Goal: Information Seeking & Learning: Learn about a topic

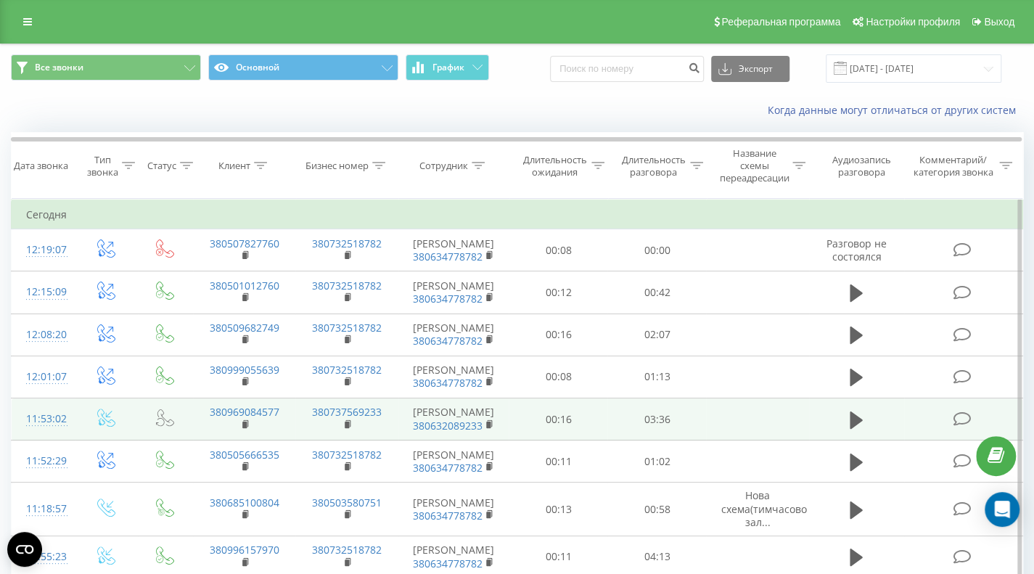
scroll to position [145, 0]
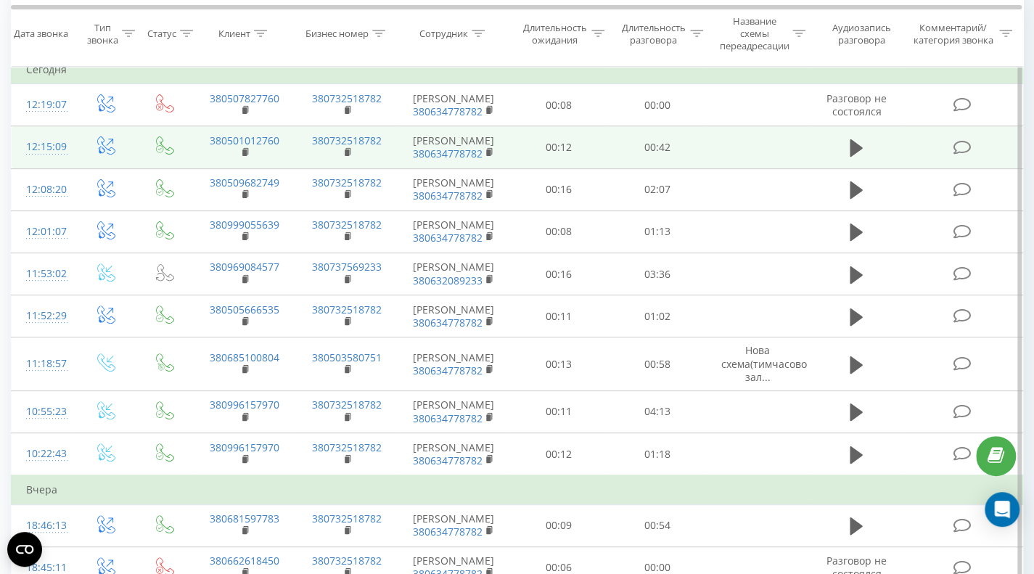
click at [964, 147] on icon at bounding box center [962, 147] width 18 height 15
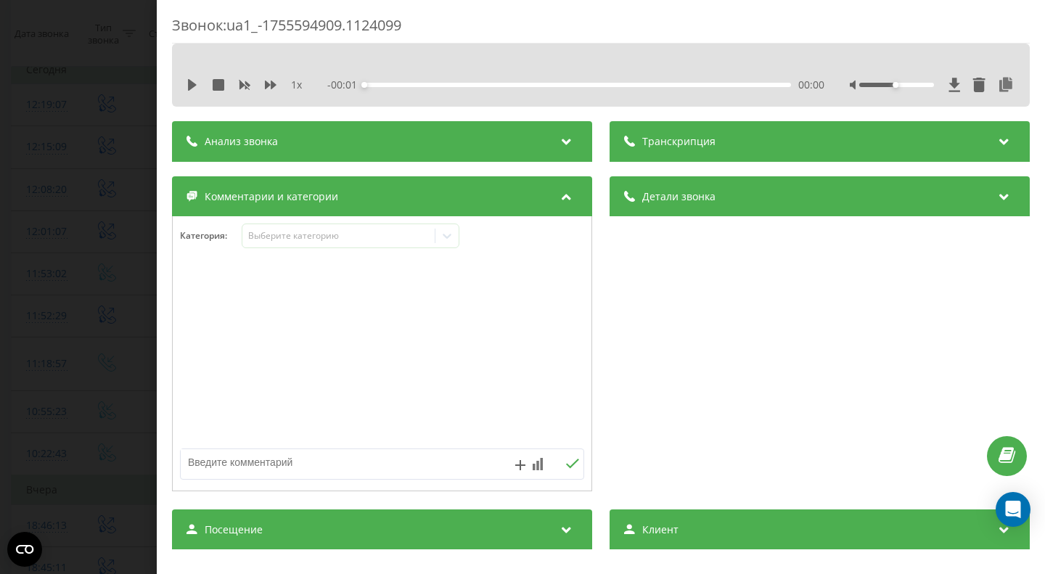
click at [530, 143] on div "Анализ звонка" at bounding box center [382, 141] width 420 height 41
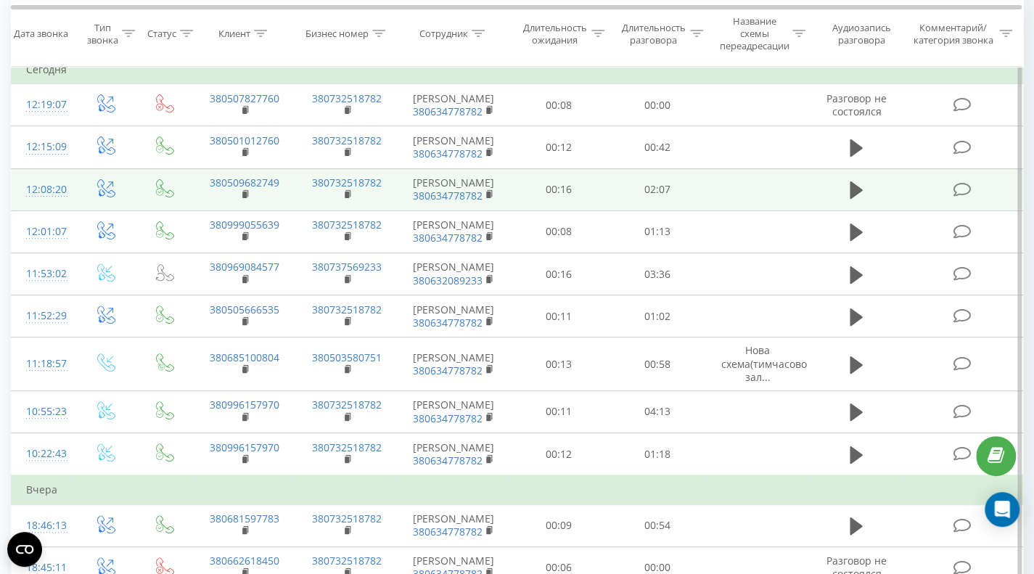
click at [963, 188] on icon at bounding box center [962, 189] width 18 height 15
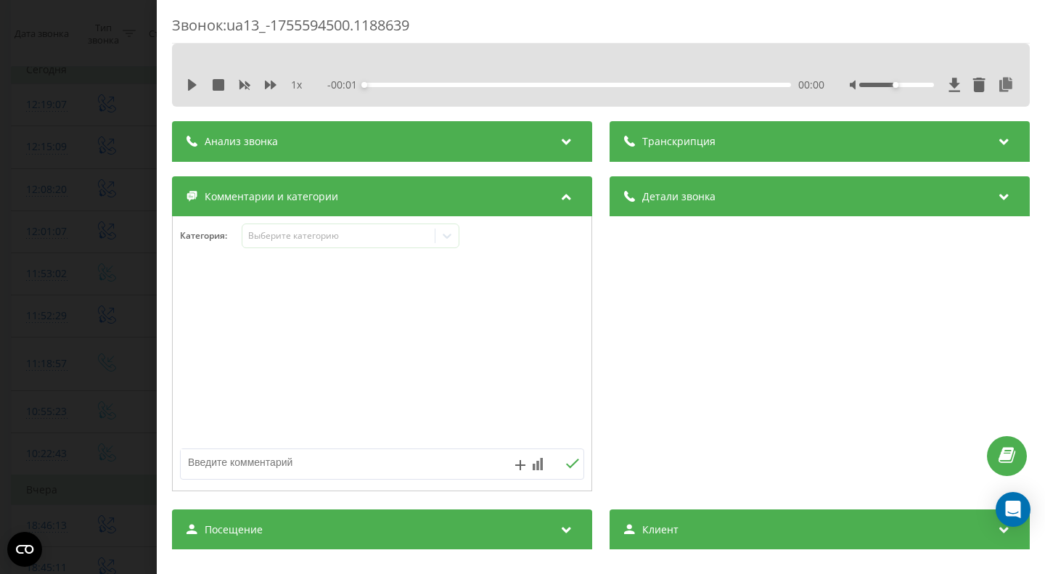
click at [449, 142] on div "Анализ звонка" at bounding box center [382, 141] width 420 height 41
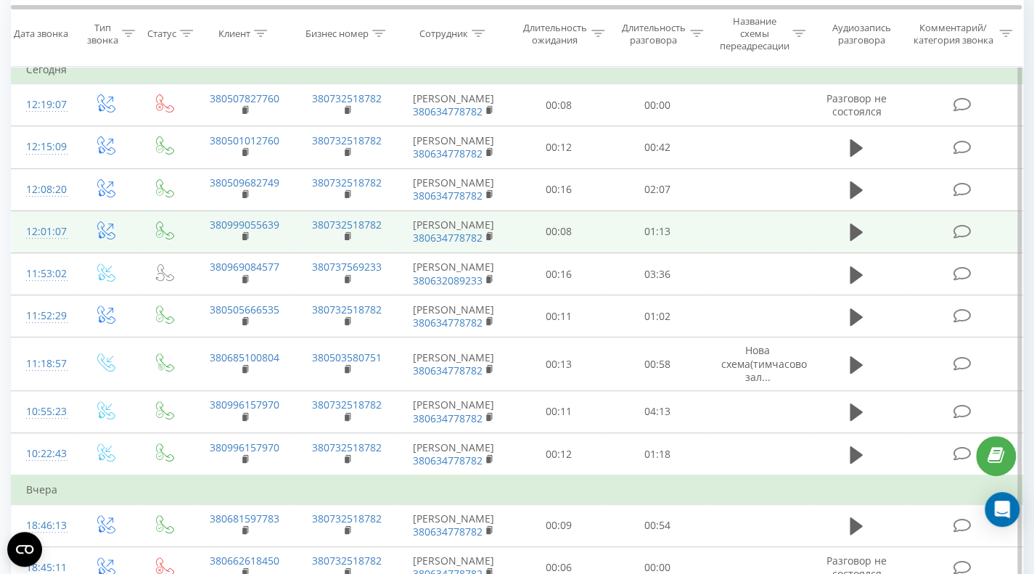
click at [960, 233] on icon at bounding box center [962, 231] width 18 height 15
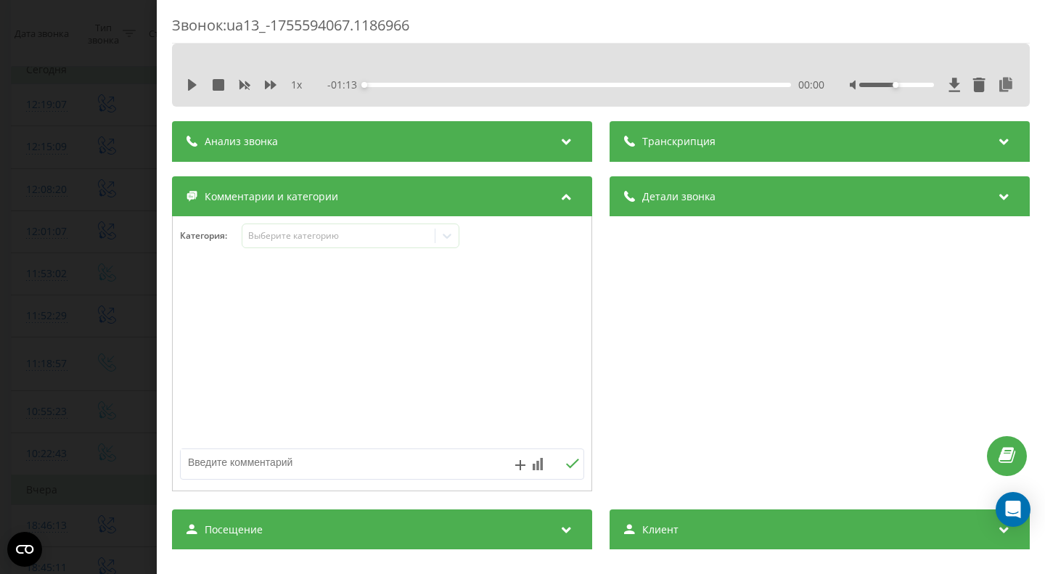
click at [394, 148] on div "Анализ звонка" at bounding box center [382, 141] width 420 height 41
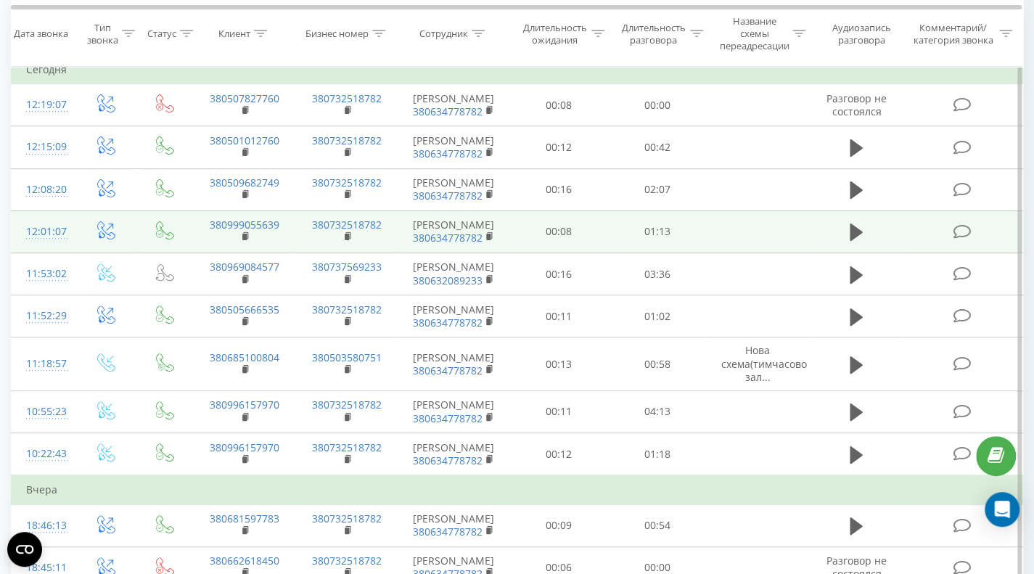
click at [957, 229] on icon at bounding box center [962, 231] width 18 height 15
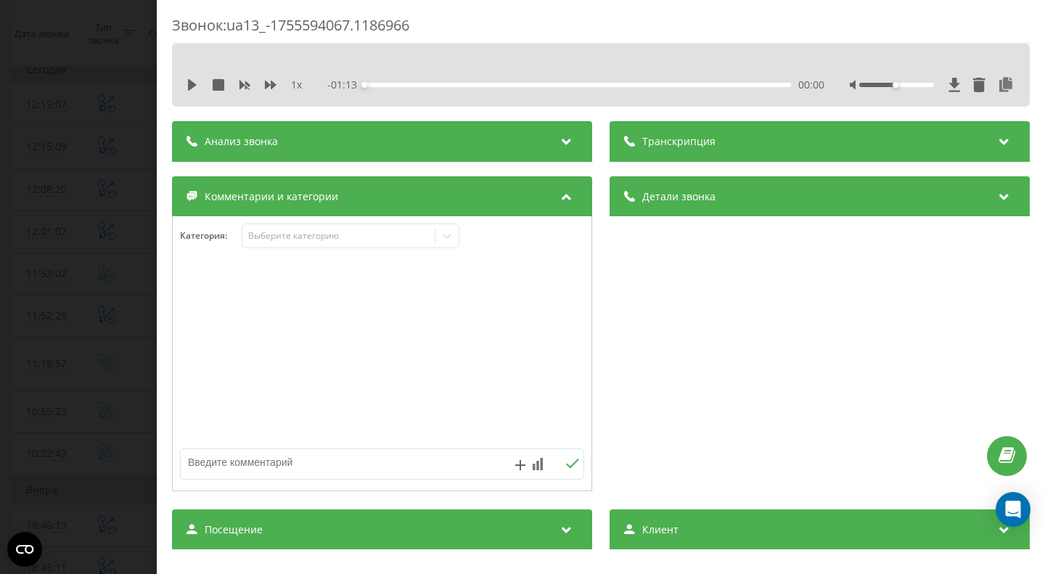
click at [711, 150] on div "Транскрипция" at bounding box center [820, 141] width 420 height 41
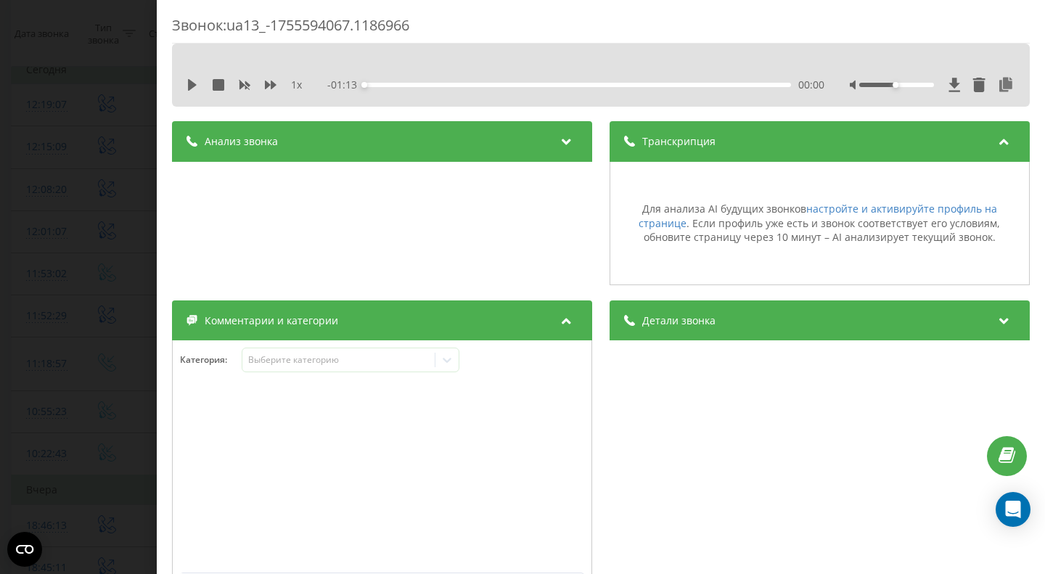
click at [568, 143] on icon at bounding box center [566, 139] width 17 height 15
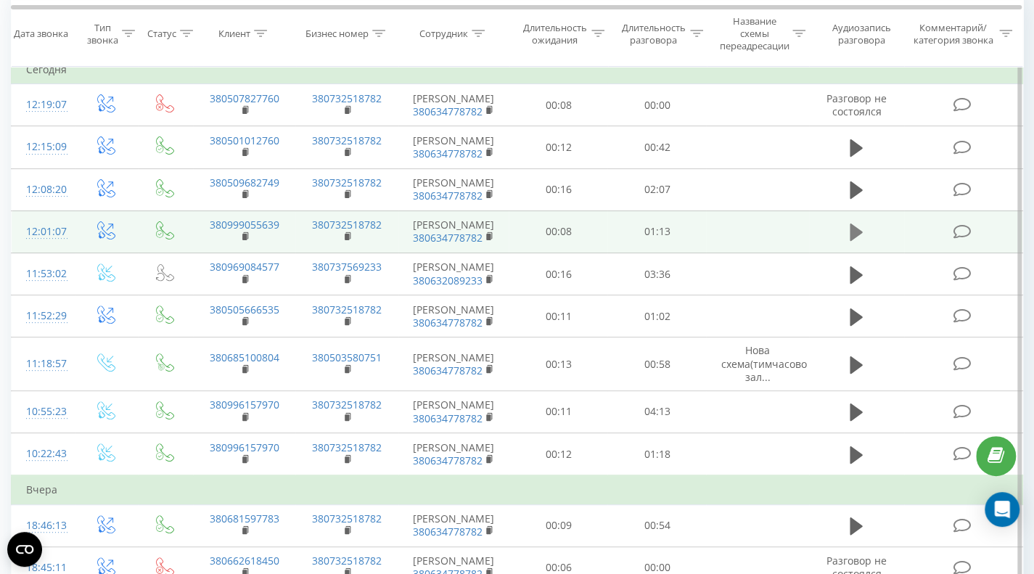
click at [852, 232] on icon at bounding box center [856, 232] width 13 height 17
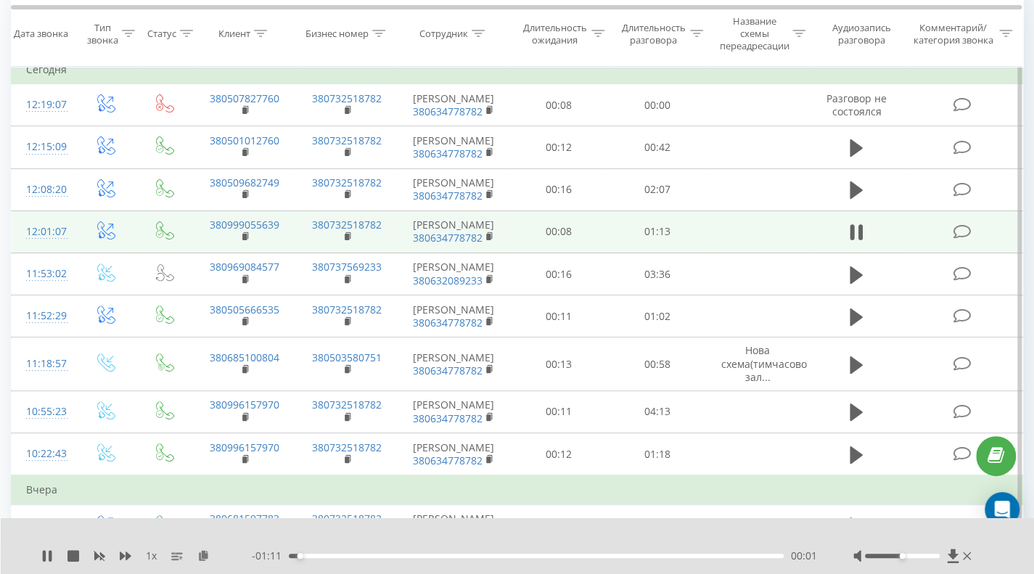
drag, startPoint x: 857, startPoint y: 230, endPoint x: 870, endPoint y: 230, distance: 13.1
click at [857, 230] on icon at bounding box center [856, 232] width 13 height 20
click at [959, 229] on icon at bounding box center [962, 231] width 18 height 15
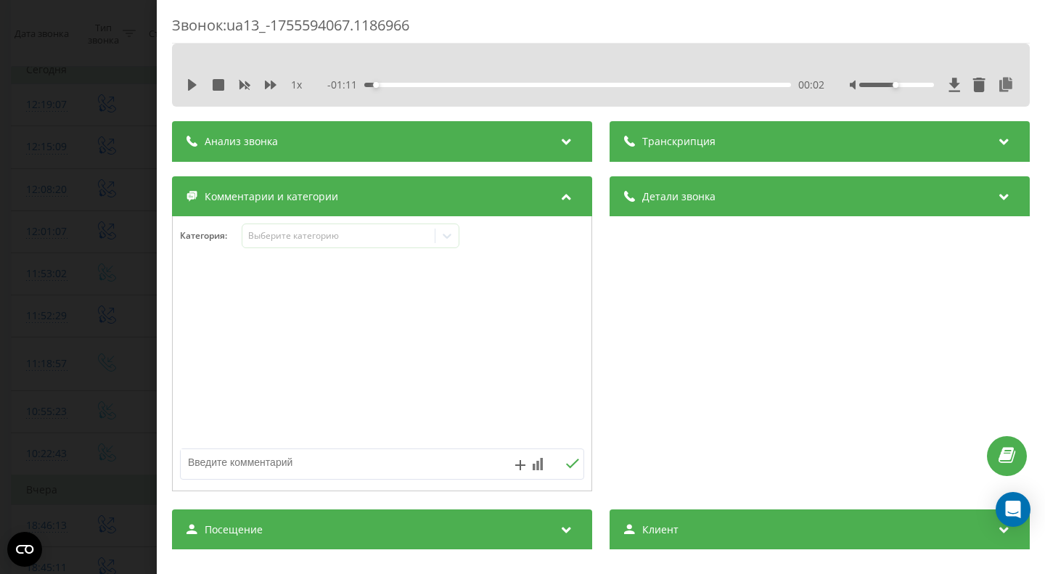
click at [561, 137] on icon at bounding box center [566, 139] width 17 height 15
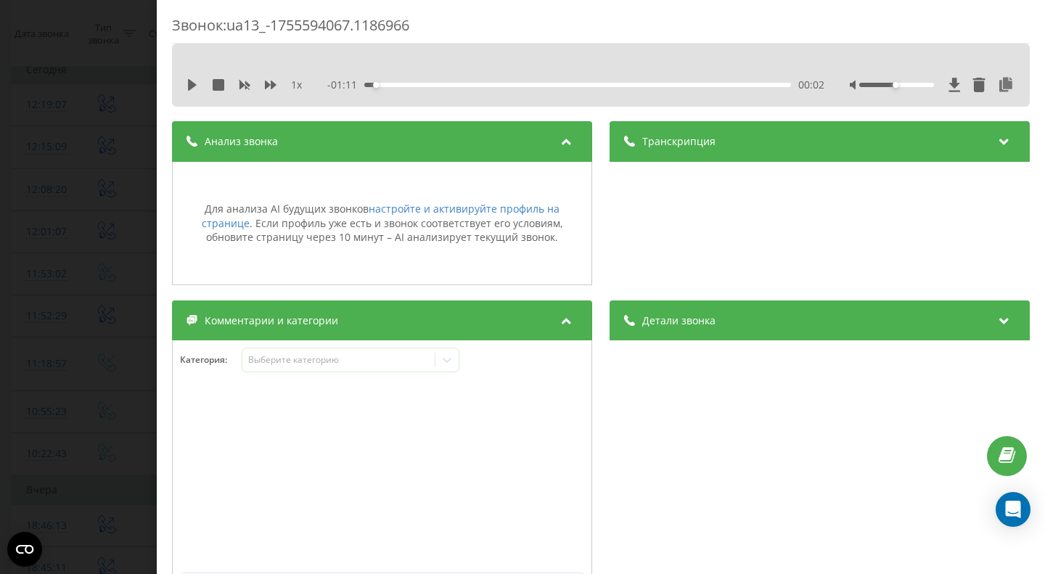
click at [787, 147] on div "Транскрипция" at bounding box center [820, 141] width 420 height 41
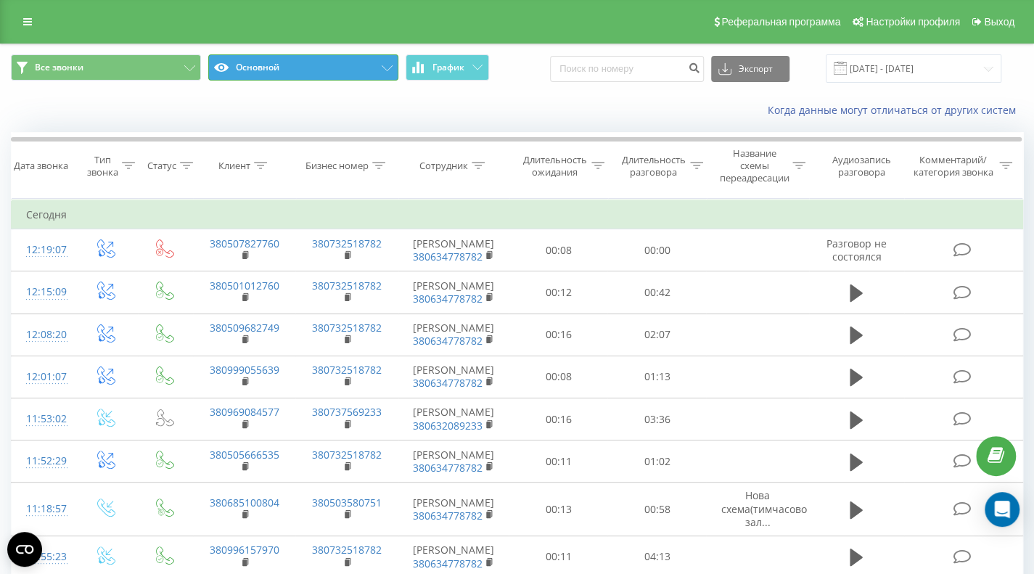
click at [269, 70] on button "Основной" at bounding box center [303, 67] width 190 height 26
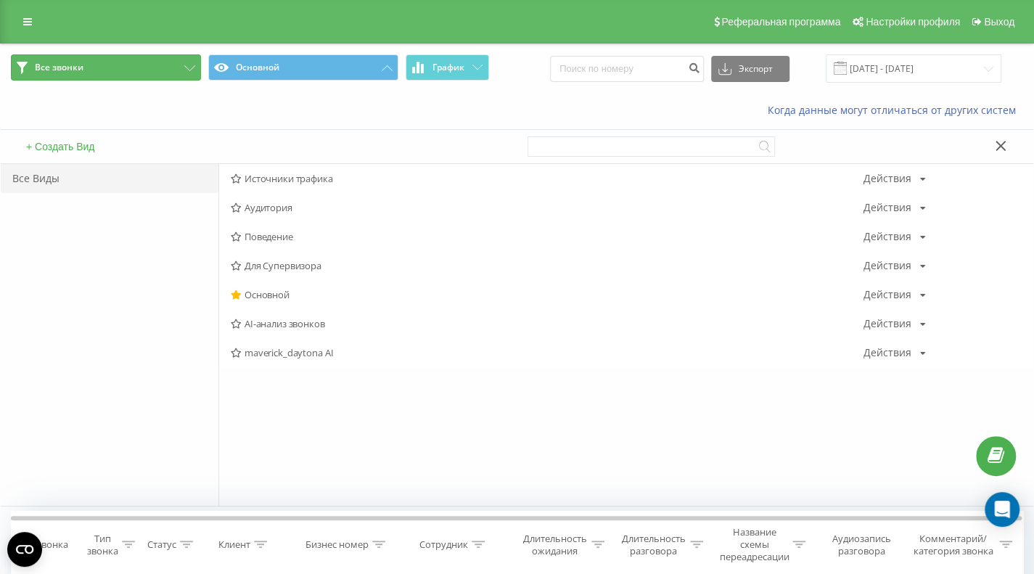
click at [57, 65] on span "Все звонки" at bounding box center [59, 68] width 49 height 12
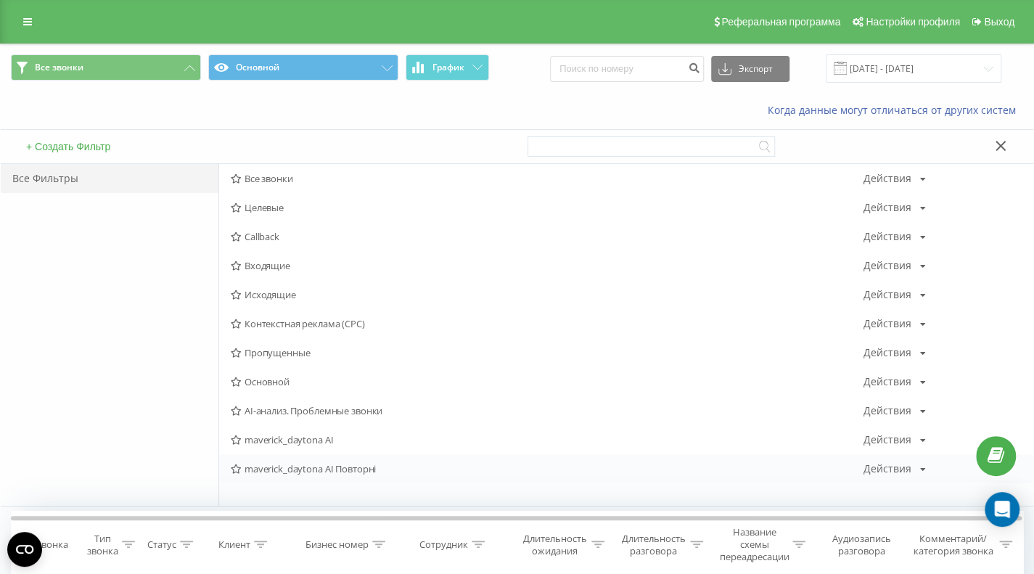
click at [319, 464] on span "maverick_daytona AI Повторні" at bounding box center [547, 469] width 633 height 10
click at [272, 438] on span "maverick_daytona AI" at bounding box center [547, 440] width 633 height 10
click at [267, 182] on span "Все звонки" at bounding box center [547, 179] width 633 height 10
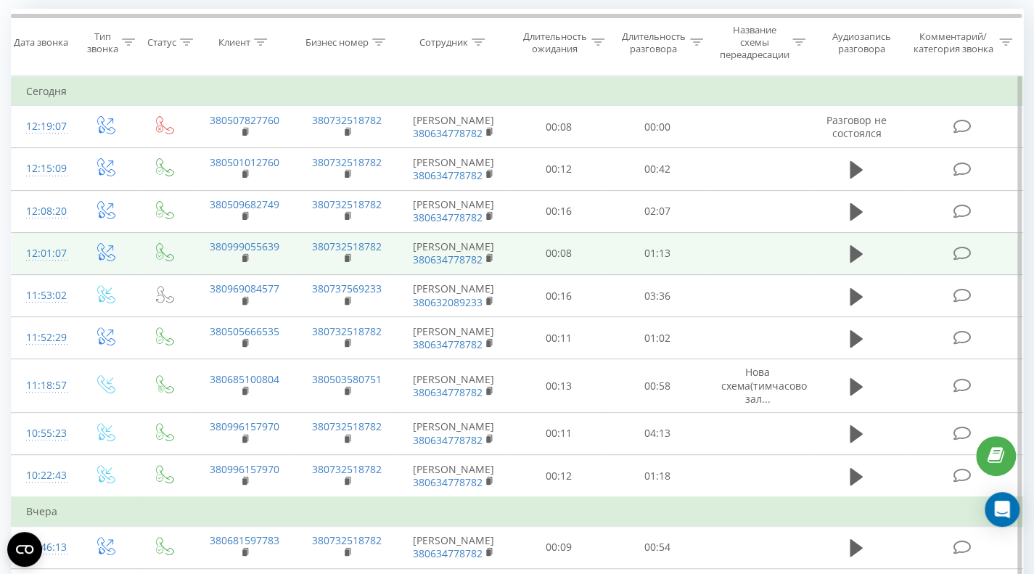
scroll to position [145, 0]
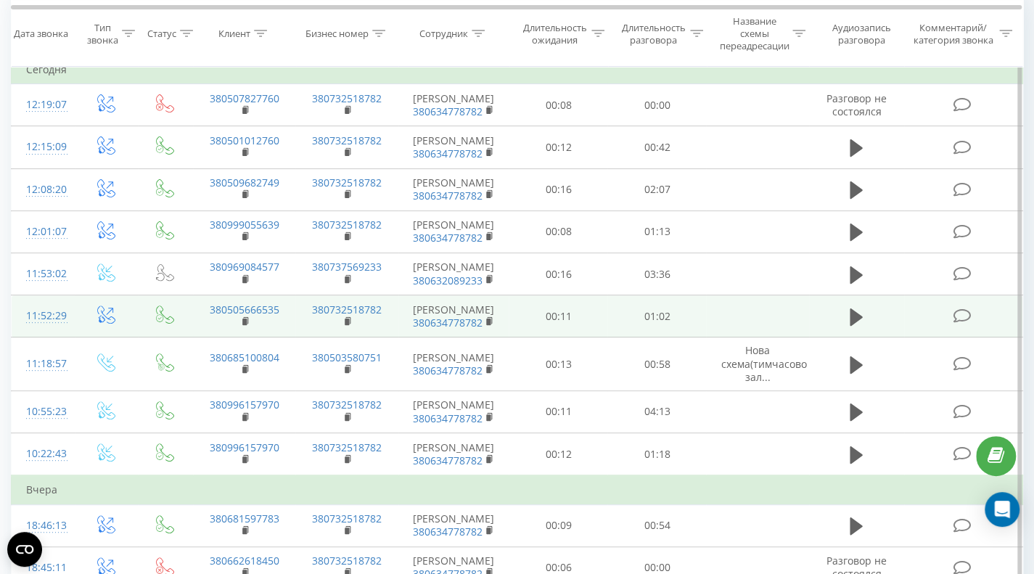
click at [966, 324] on icon at bounding box center [962, 316] width 18 height 15
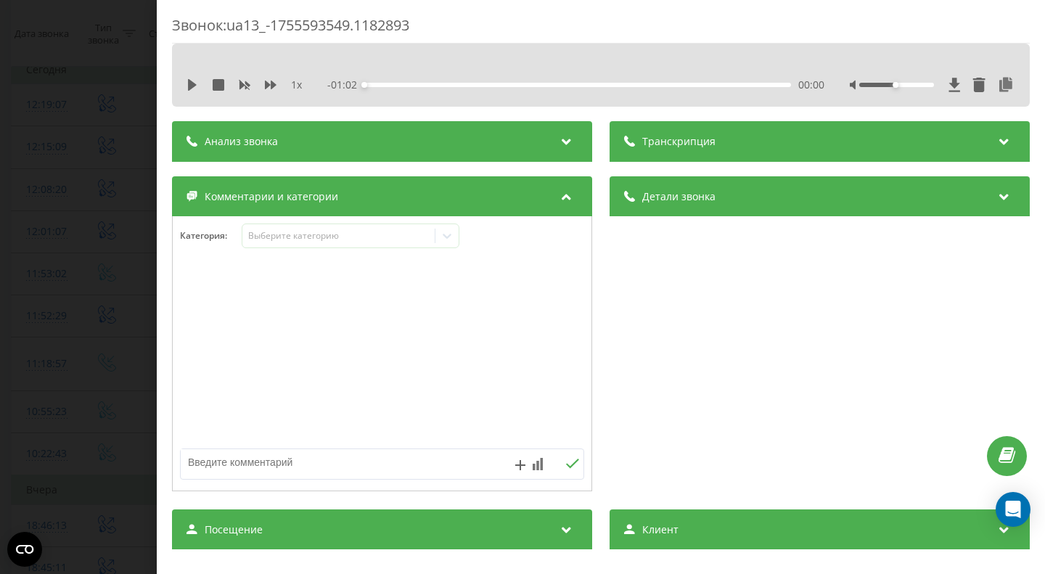
click at [546, 136] on div "Анализ звонка" at bounding box center [382, 141] width 420 height 41
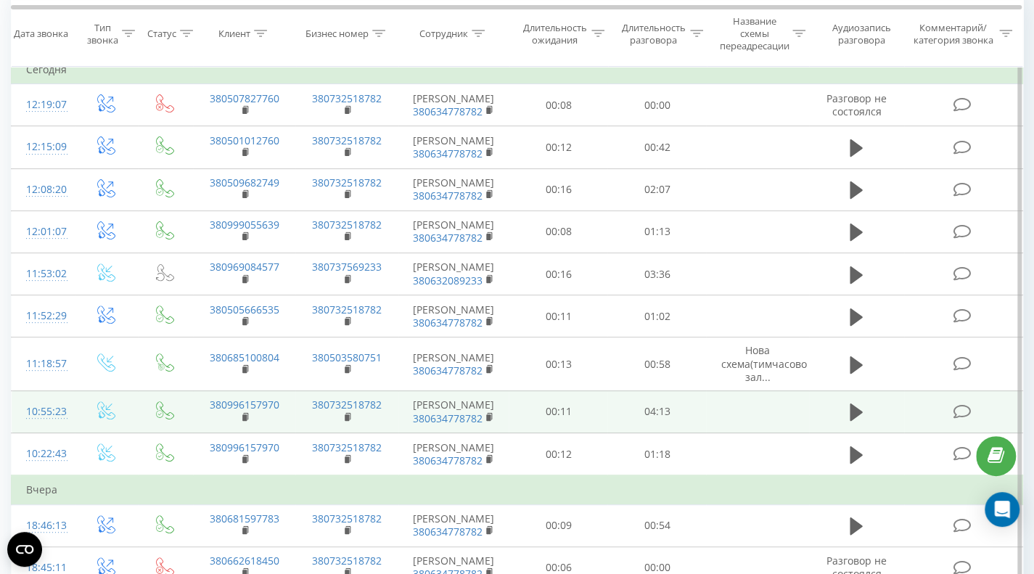
scroll to position [218, 0]
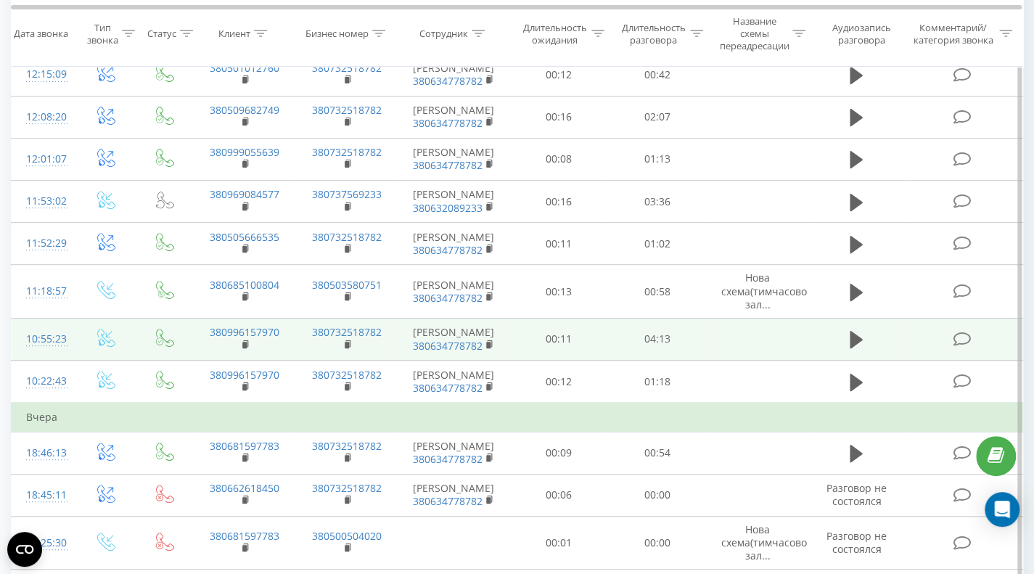
click at [958, 347] on icon at bounding box center [962, 339] width 18 height 15
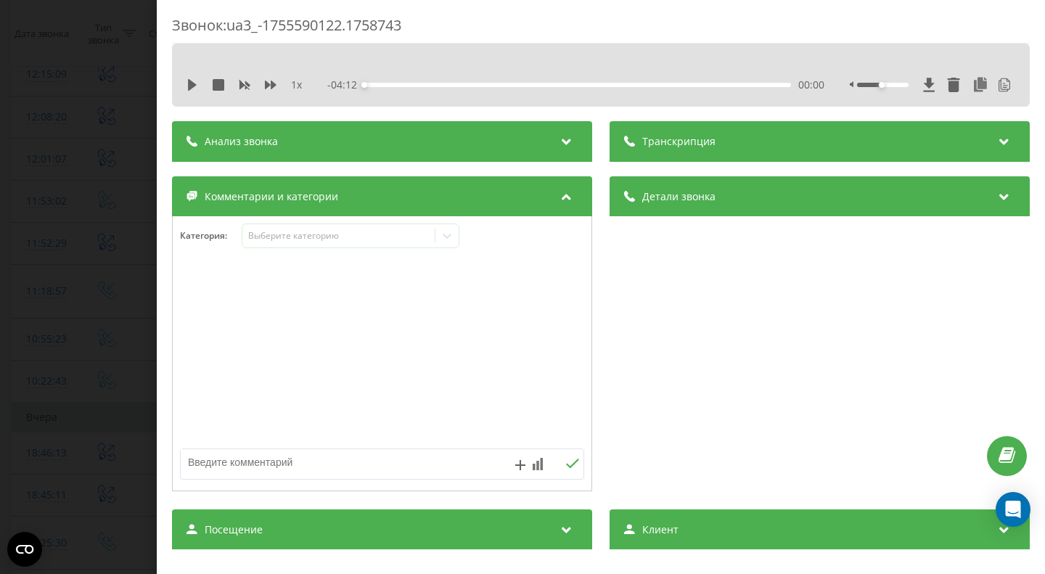
click at [536, 133] on div "Анализ звонка" at bounding box center [382, 141] width 420 height 41
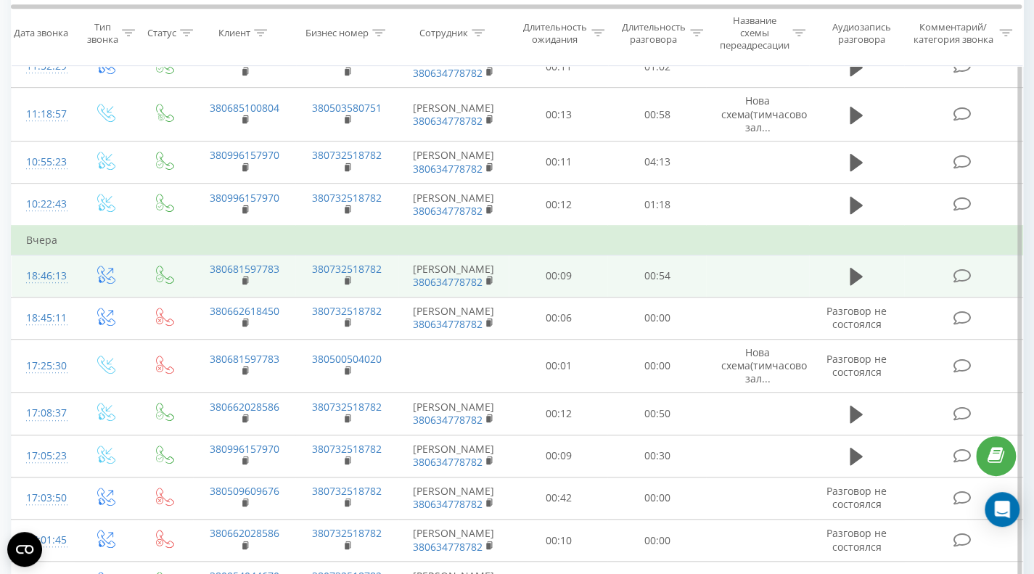
scroll to position [436, 0]
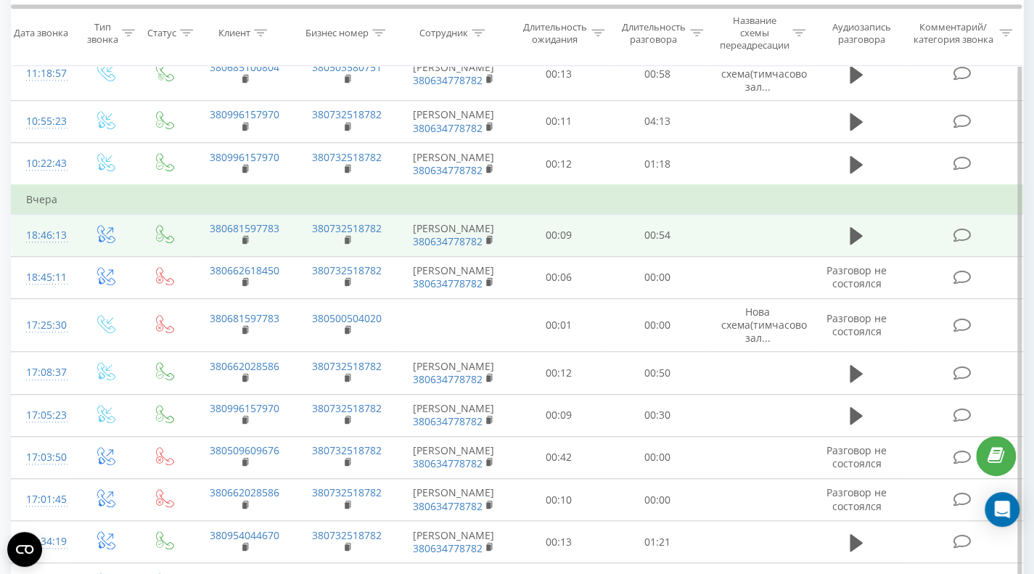
click at [964, 243] on icon at bounding box center [962, 235] width 18 height 15
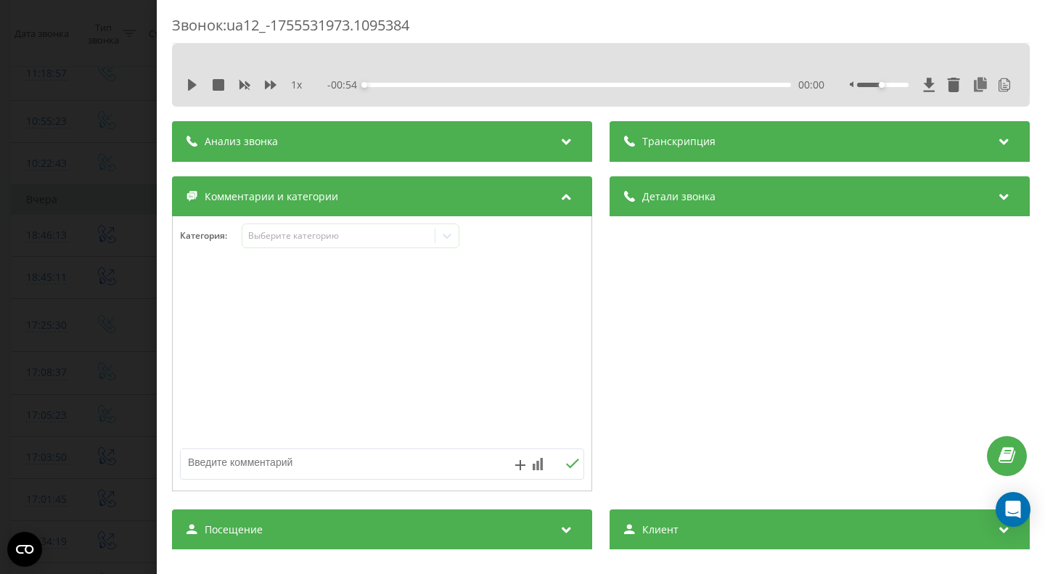
click at [316, 132] on div "Анализ звонка" at bounding box center [382, 141] width 420 height 41
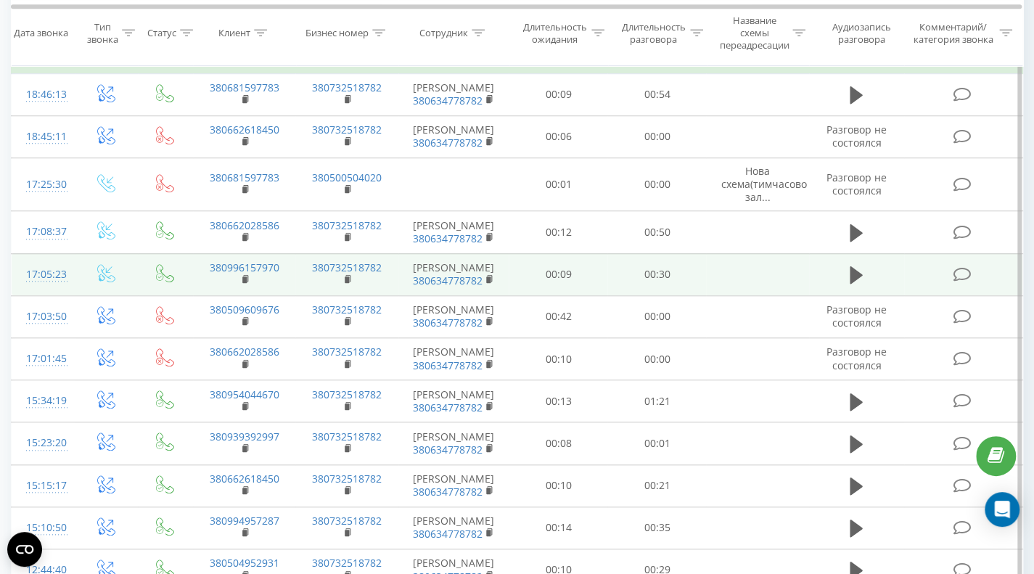
scroll to position [581, 0]
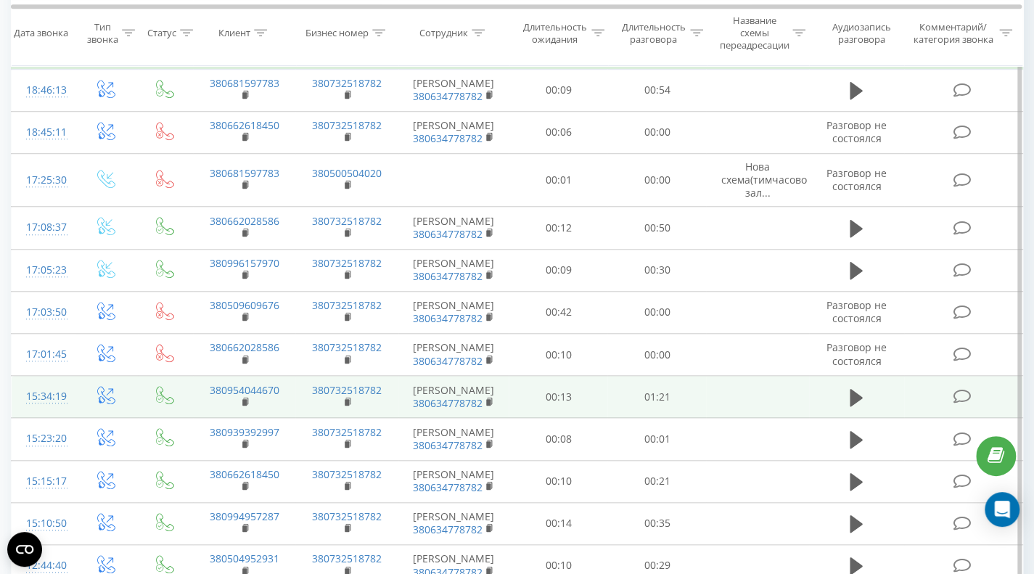
click at [967, 403] on icon at bounding box center [962, 396] width 18 height 15
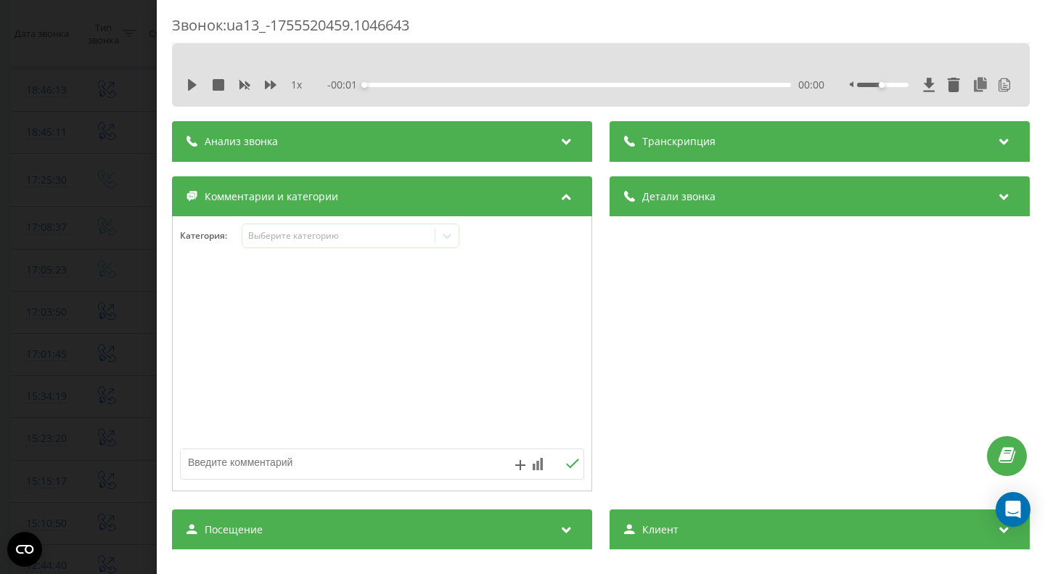
click at [368, 133] on div "Анализ звонка" at bounding box center [382, 141] width 420 height 41
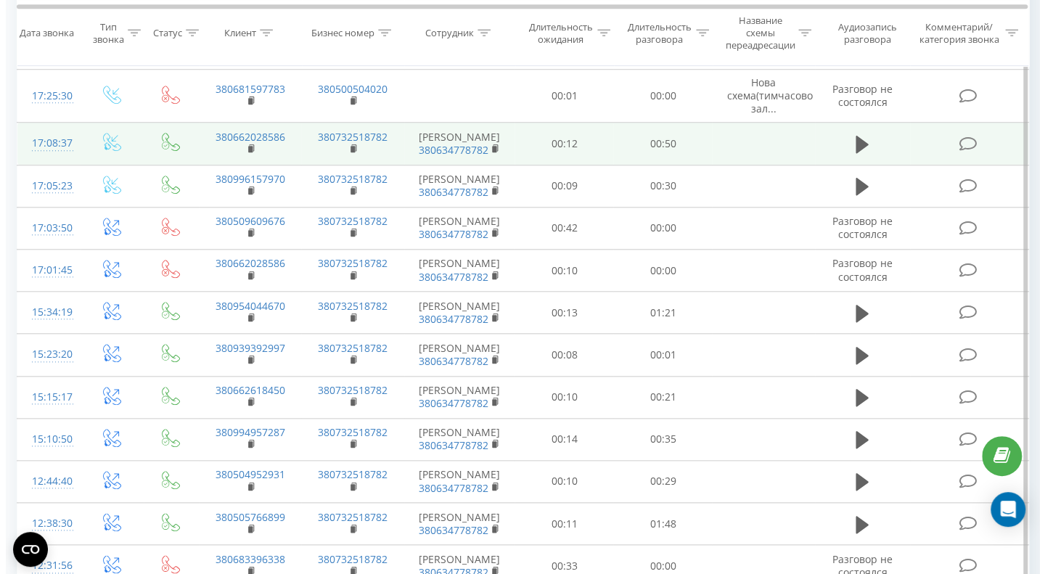
scroll to position [726, 0]
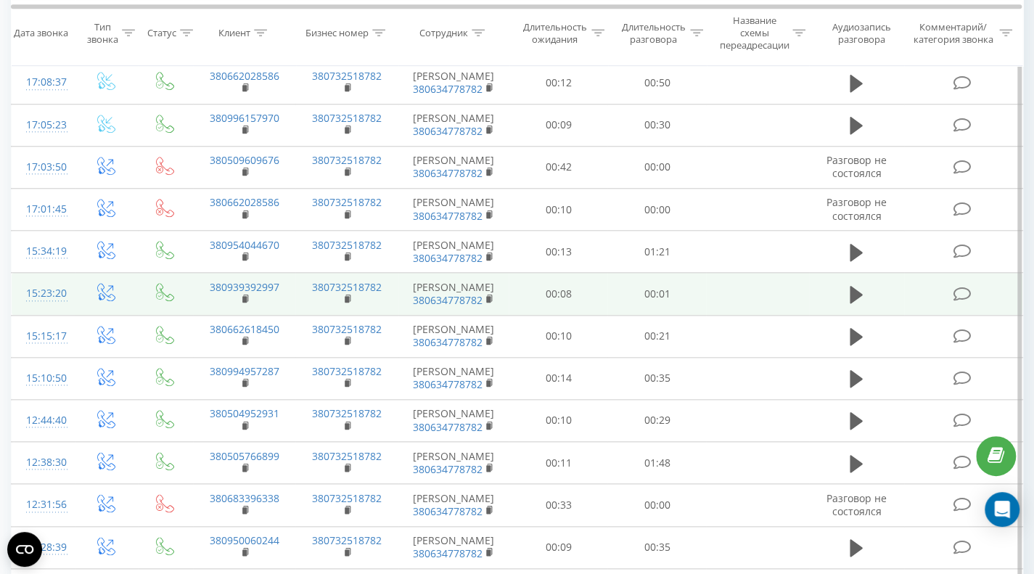
click at [960, 302] on icon at bounding box center [962, 294] width 18 height 15
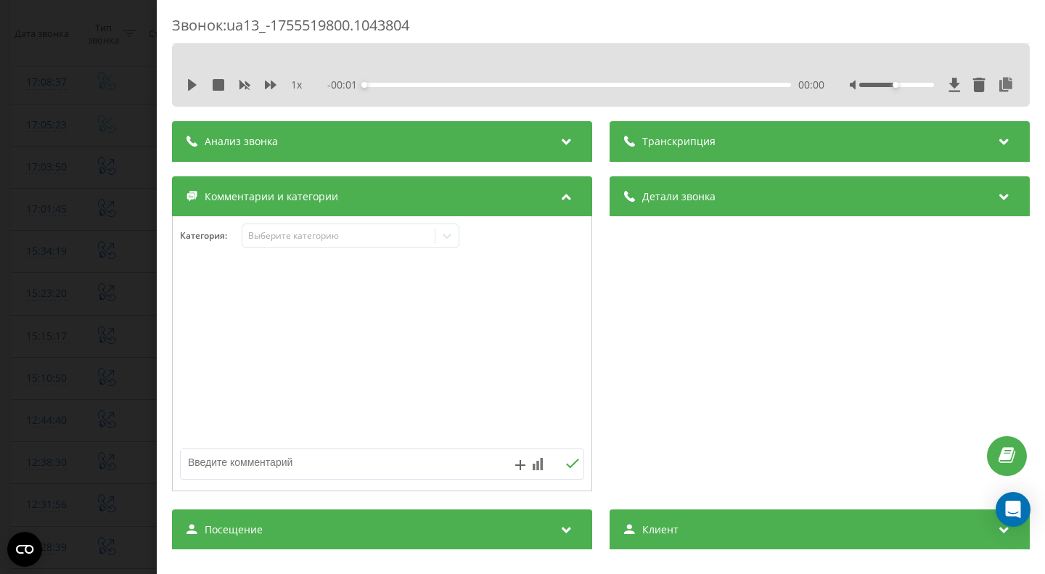
click at [477, 136] on div "Анализ звонка" at bounding box center [382, 141] width 420 height 41
